Goal: Information Seeking & Learning: Compare options

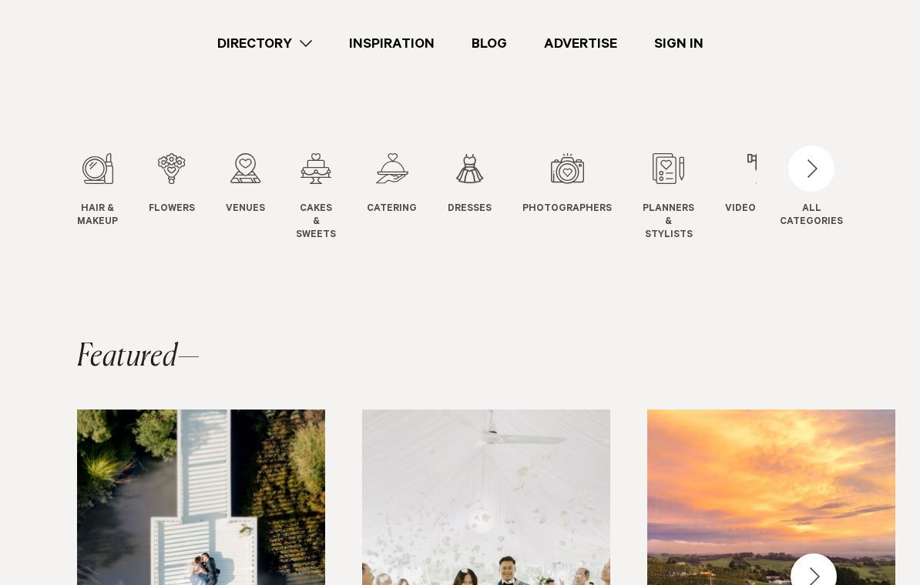
scroll to position [75, 0]
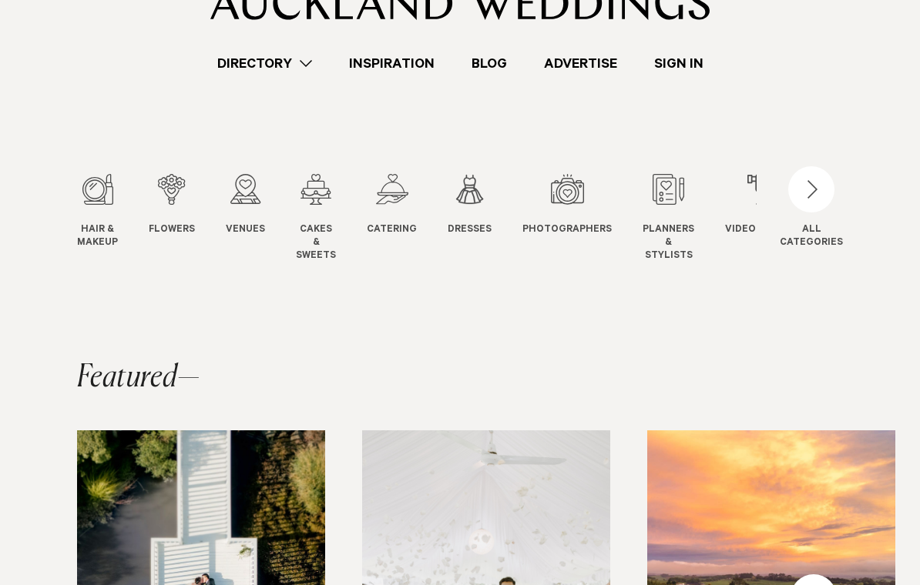
click at [750, 199] on div "9 / 12" at bounding box center [767, 189] width 84 height 31
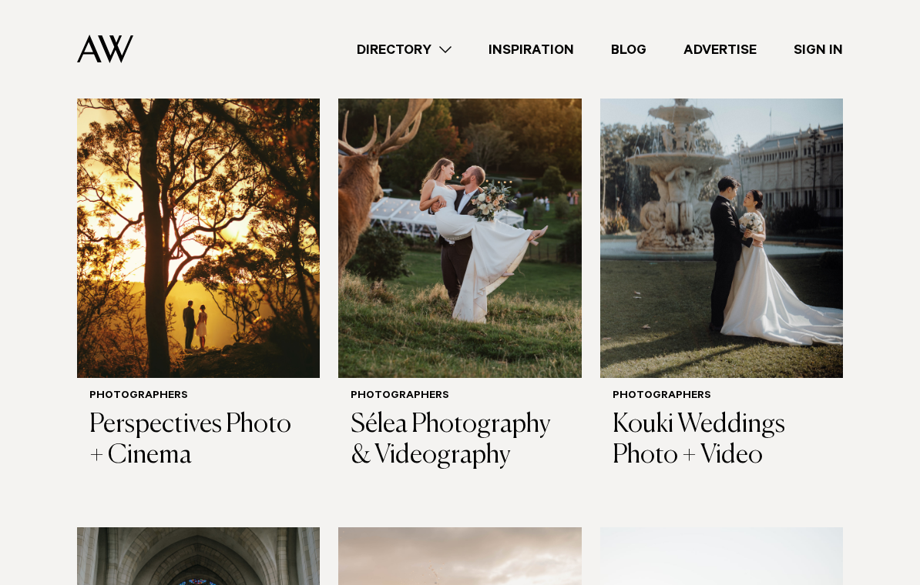
scroll to position [622, 0]
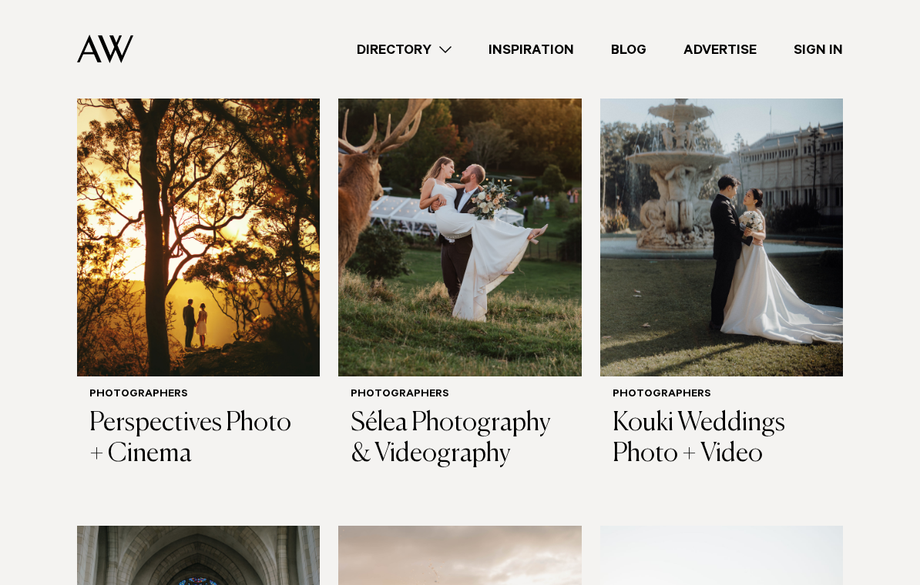
click at [527, 252] on img at bounding box center [459, 214] width 243 height 326
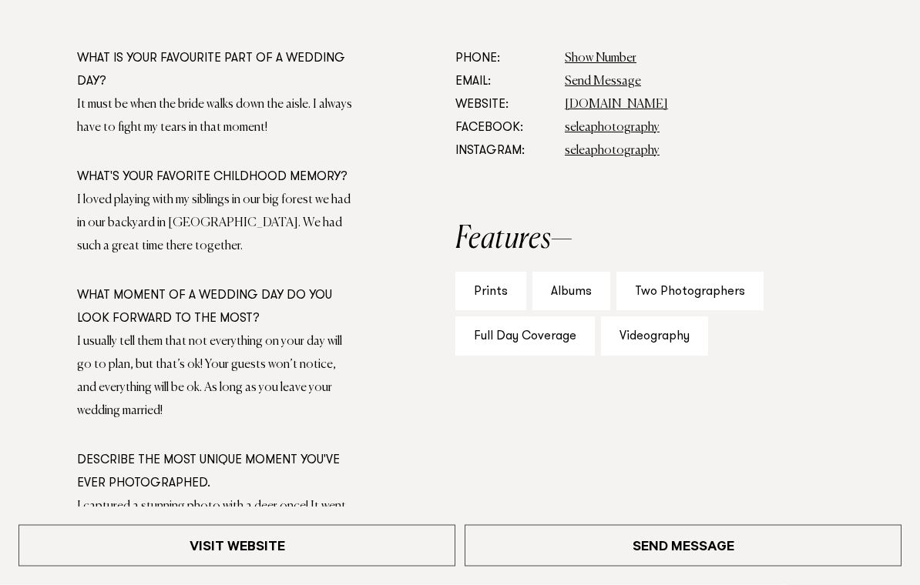
scroll to position [857, 0]
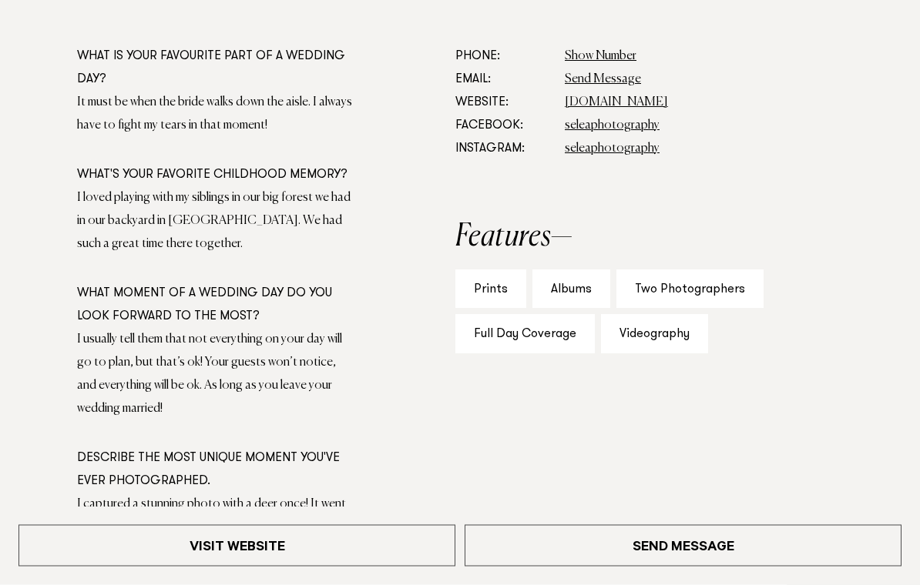
click at [668, 98] on link "www.seleaphotography.com" at bounding box center [616, 103] width 103 height 12
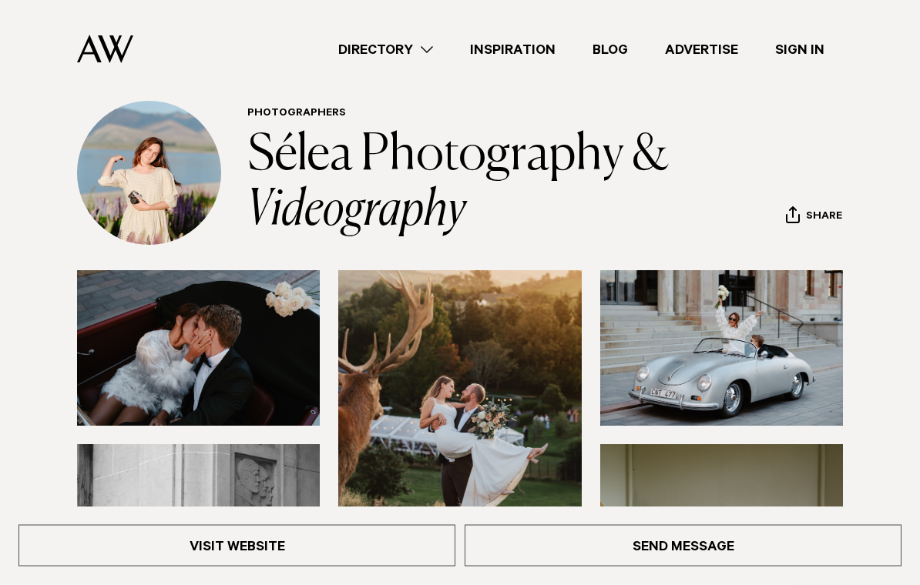
scroll to position [0, 0]
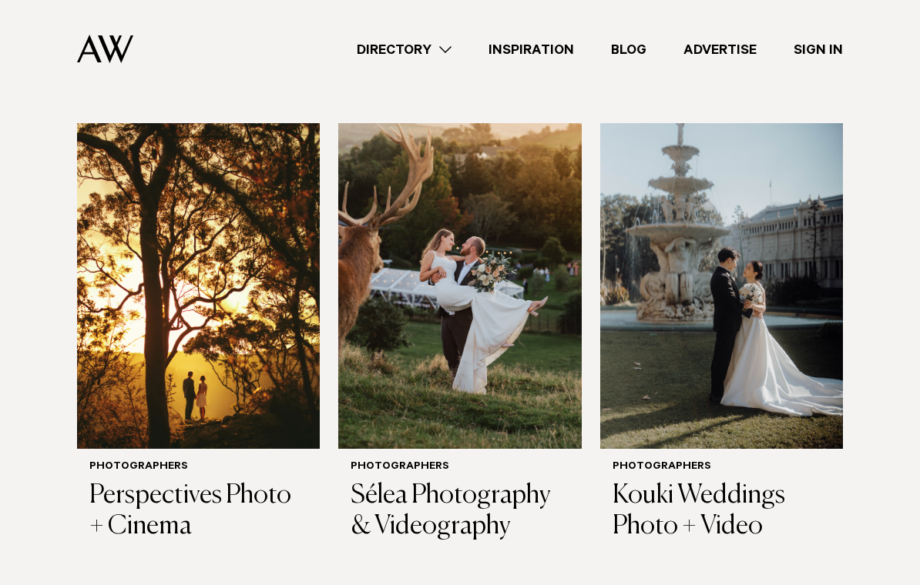
scroll to position [538, 0]
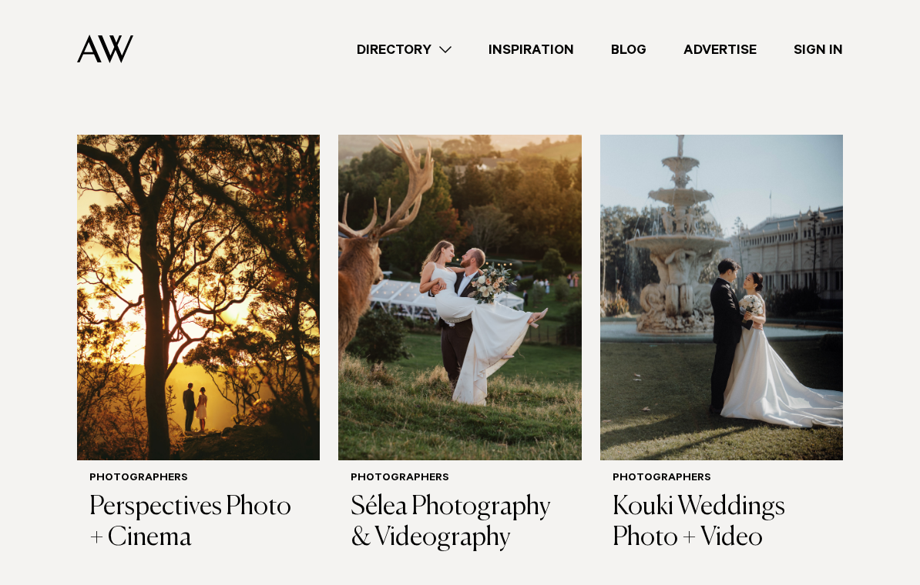
click at [809, 364] on img at bounding box center [721, 298] width 243 height 326
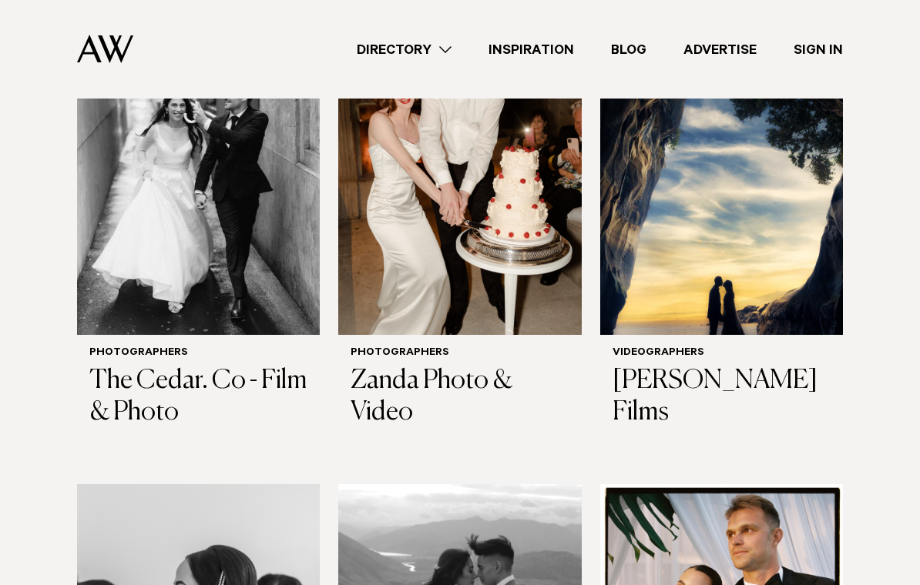
scroll to position [1615, 0]
click at [498, 366] on h3 "Zanda Photo & Video" at bounding box center [460, 397] width 218 height 63
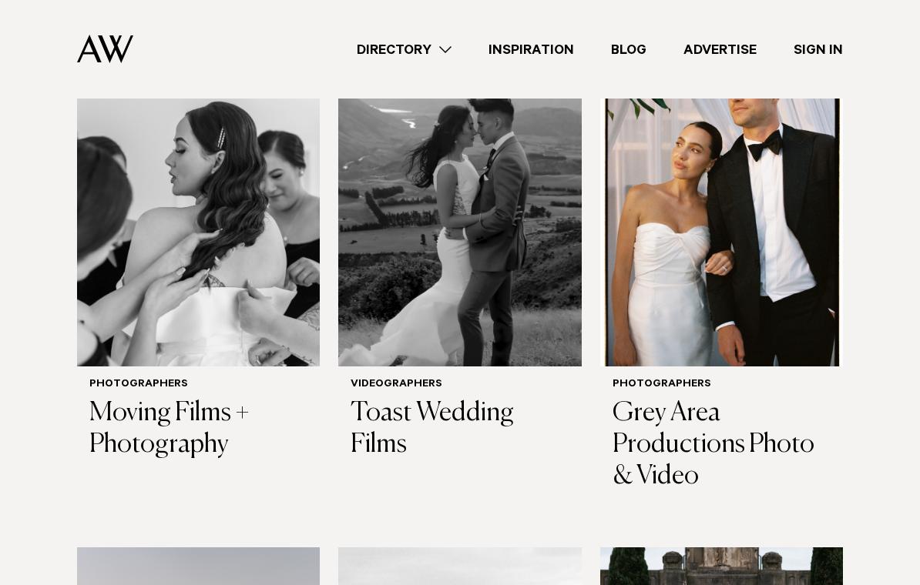
scroll to position [2061, 0]
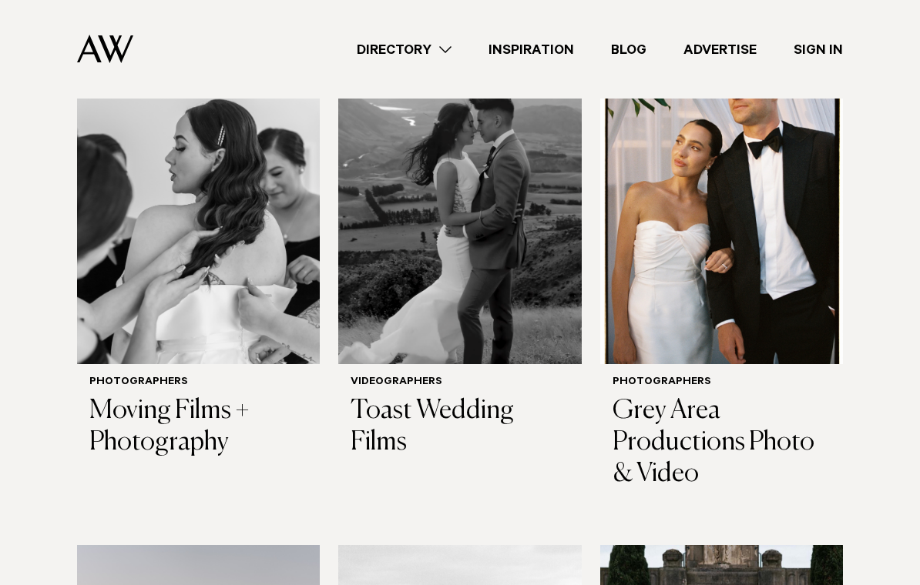
click at [118, 285] on img at bounding box center [198, 202] width 243 height 326
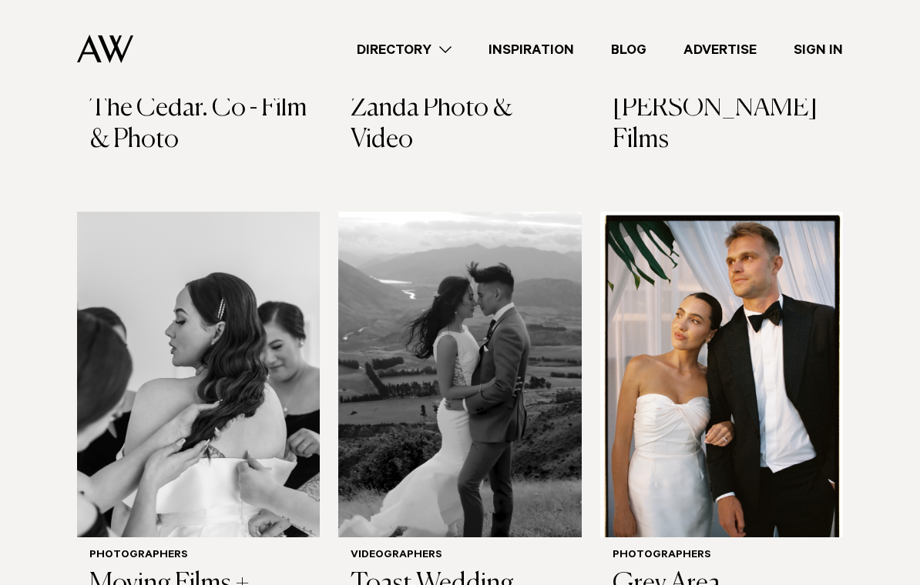
scroll to position [1886, 0]
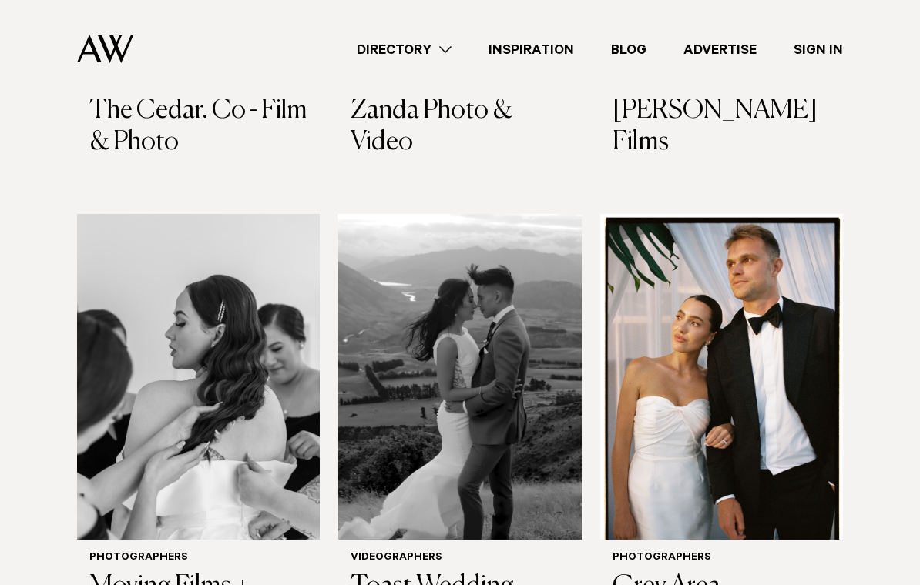
click at [562, 393] on img at bounding box center [459, 377] width 243 height 326
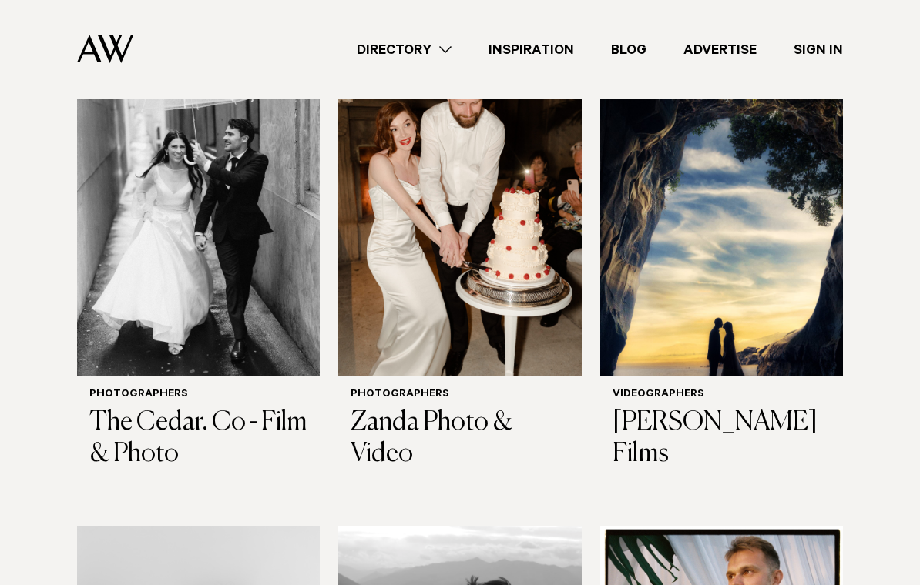
scroll to position [1569, 0]
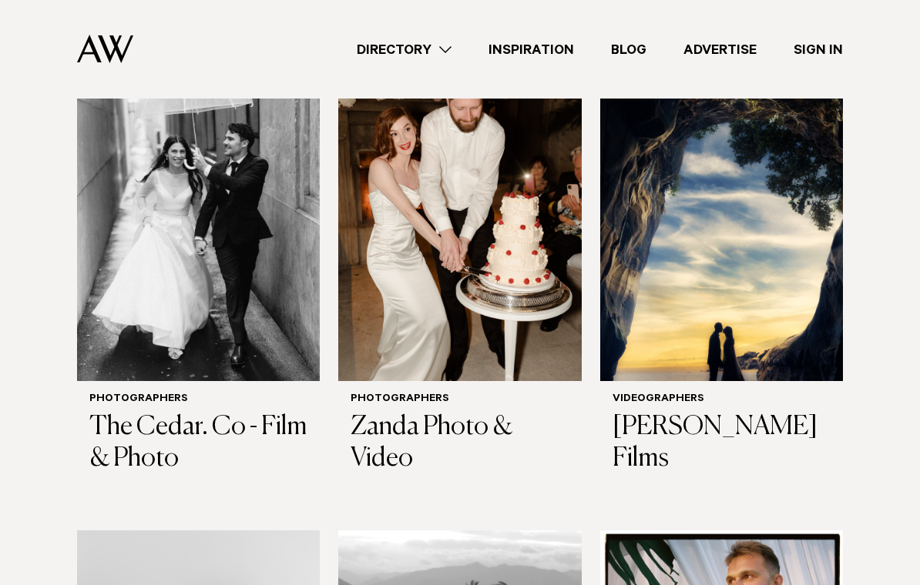
click at [546, 293] on img at bounding box center [459, 218] width 243 height 326
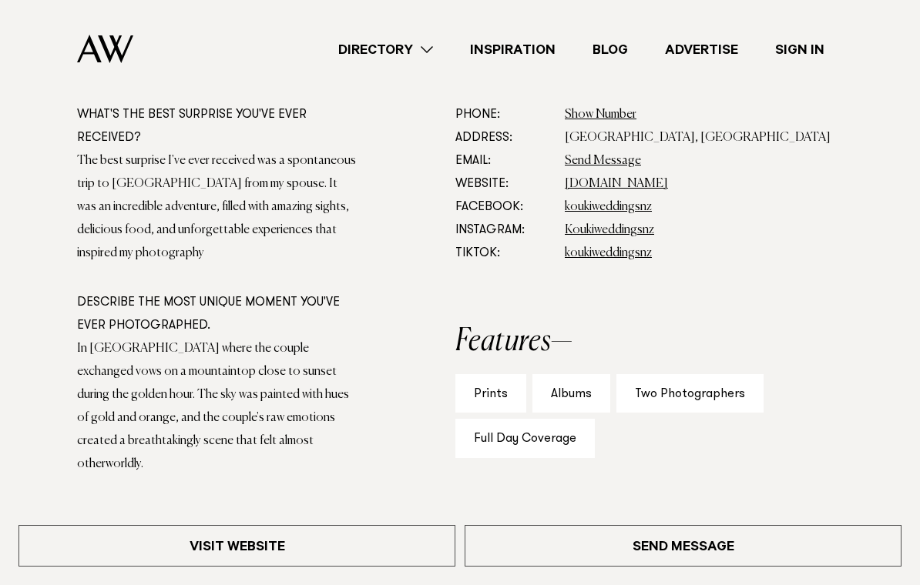
scroll to position [797, 0]
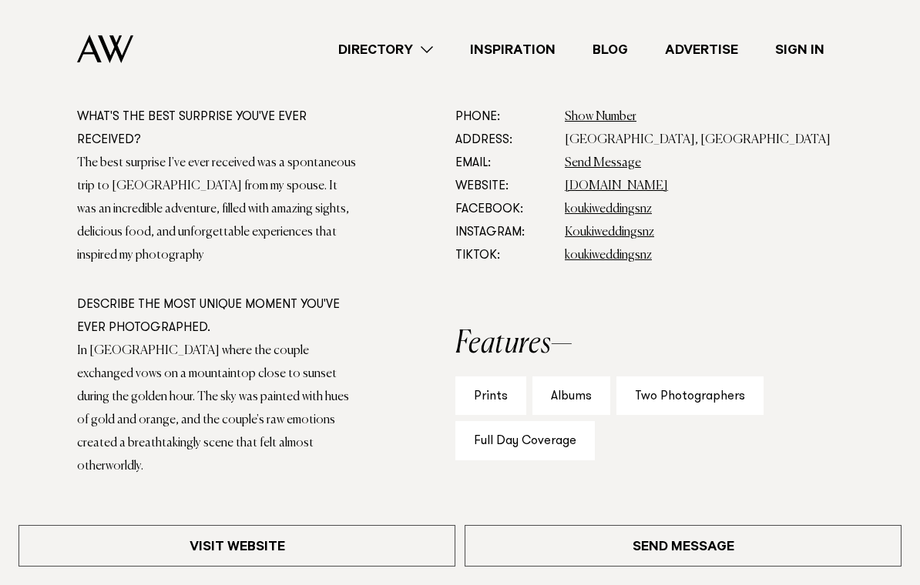
click at [668, 191] on link "koukiphotographynz.com" at bounding box center [616, 186] width 103 height 12
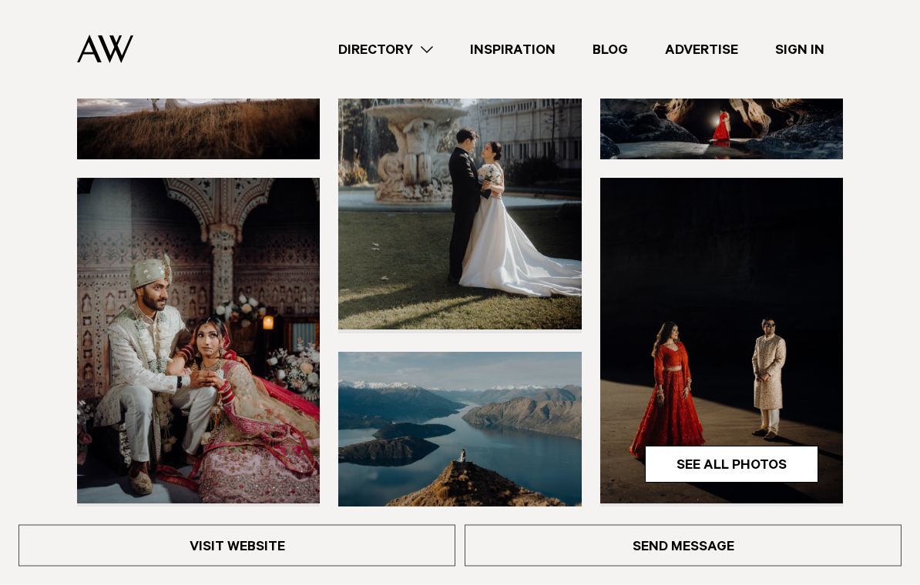
scroll to position [317, 0]
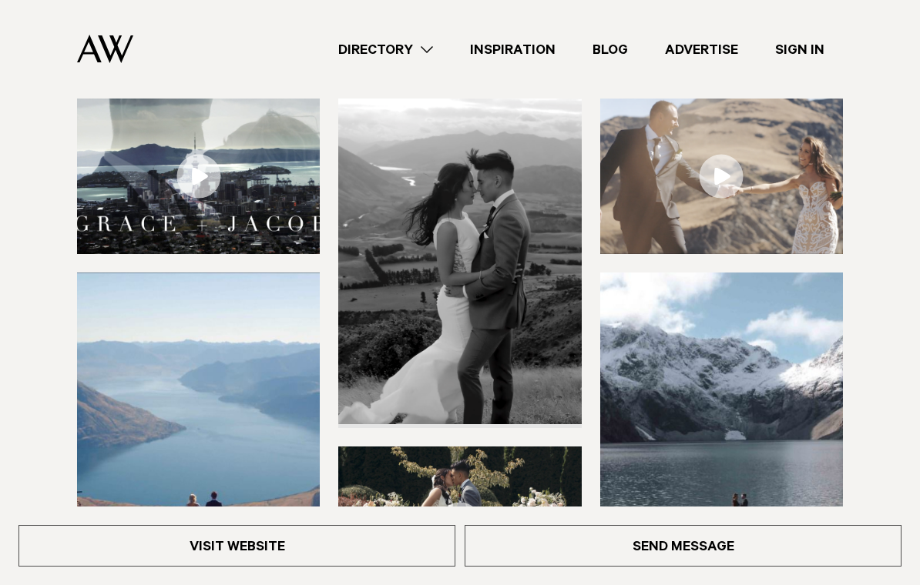
scroll to position [167, 0]
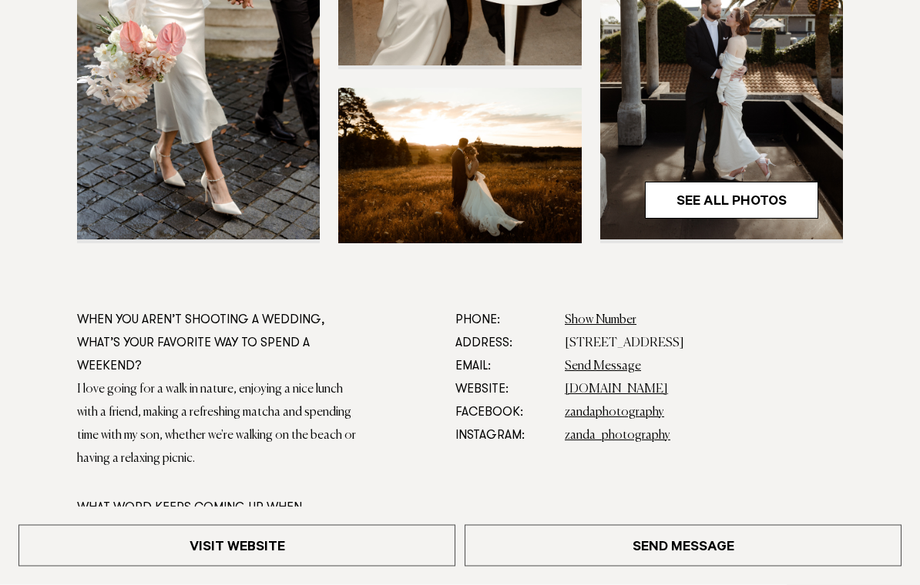
scroll to position [598, 0]
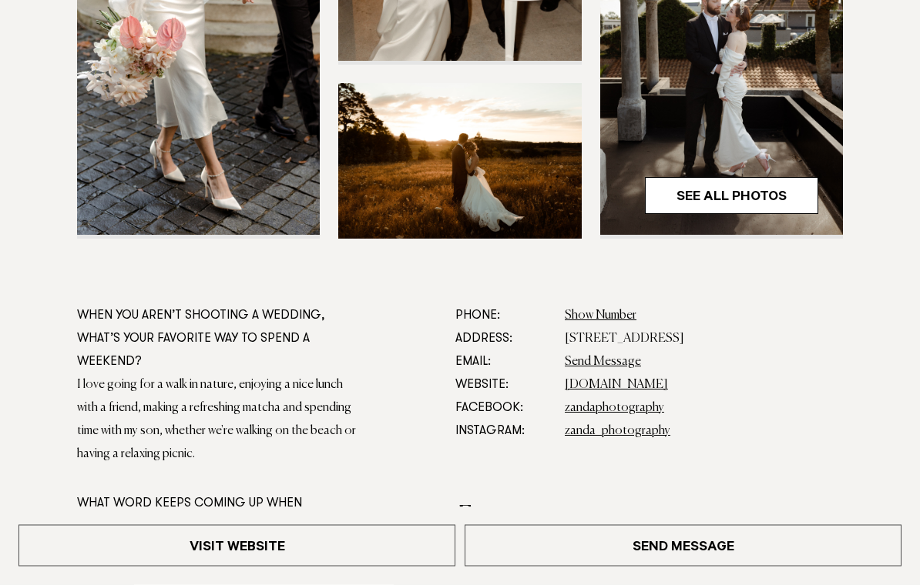
click at [668, 385] on link "[DOMAIN_NAME]" at bounding box center [616, 386] width 103 height 12
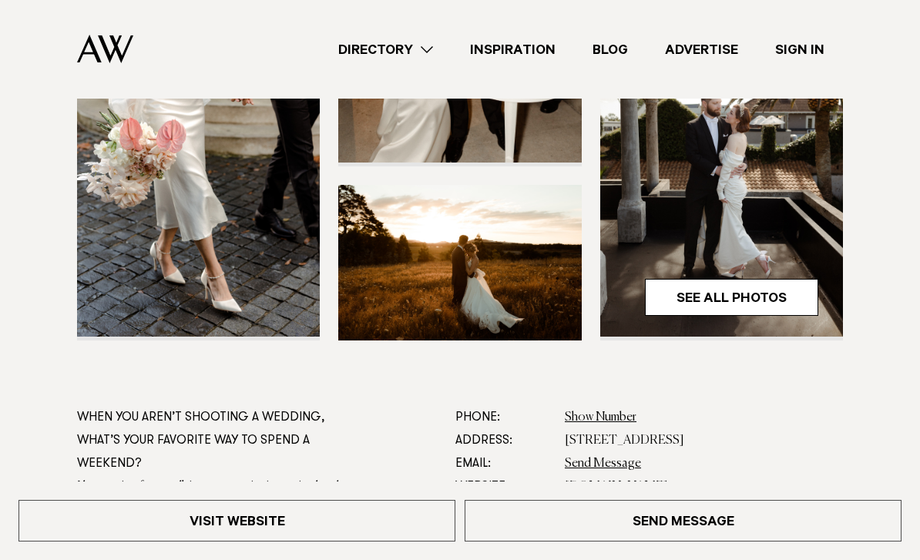
scroll to position [491, 0]
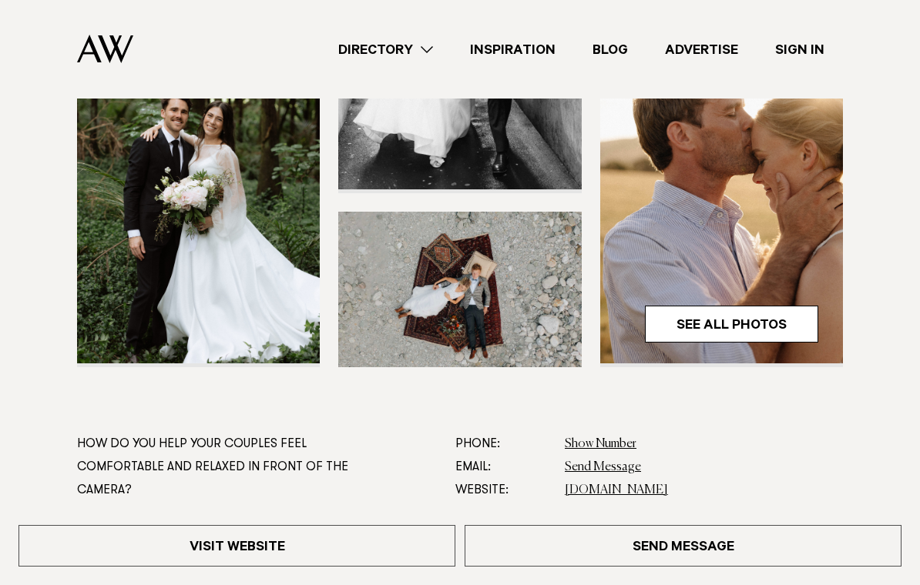
scroll to position [443, 0]
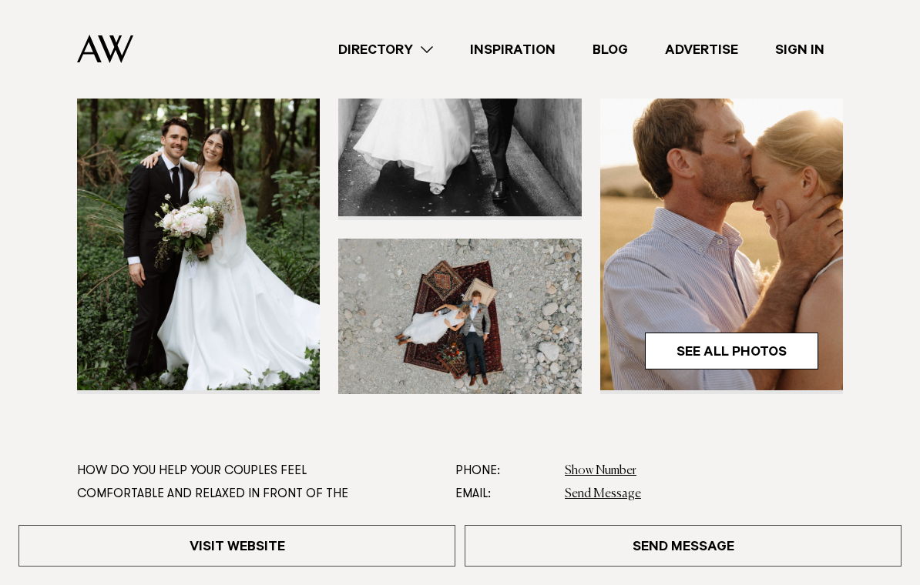
click at [118, 347] on img at bounding box center [198, 228] width 243 height 326
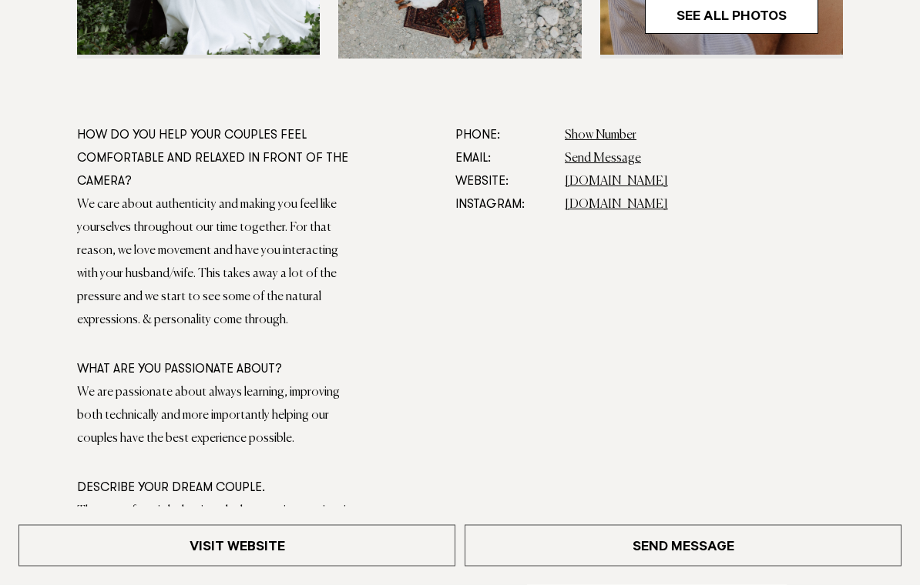
scroll to position [779, 0]
click at [660, 185] on link "[DOMAIN_NAME]" at bounding box center [616, 182] width 103 height 12
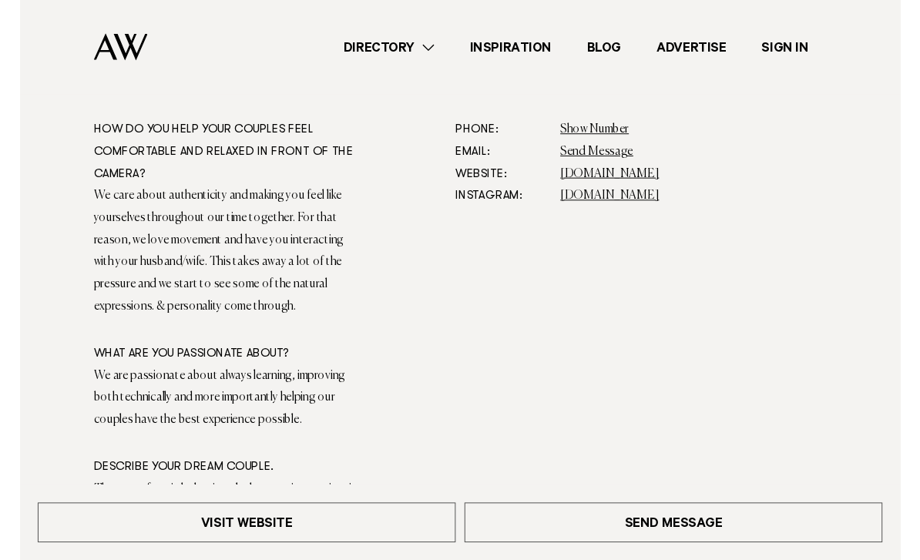
scroll to position [778, 0]
